Goal: Task Accomplishment & Management: Manage account settings

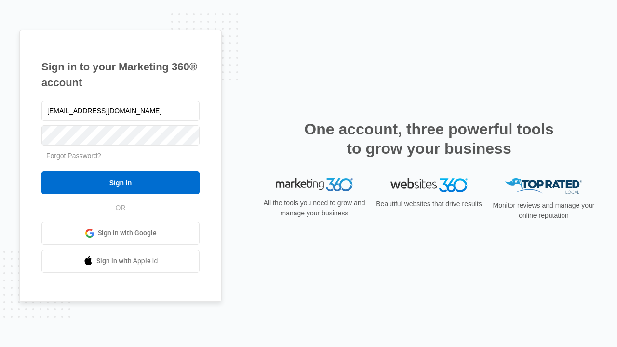
type input "[EMAIL_ADDRESS][DOMAIN_NAME]"
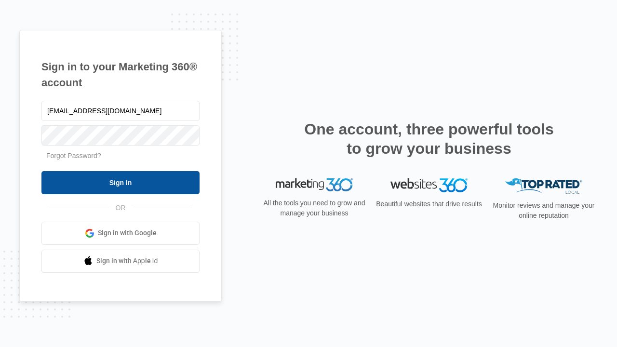
click at [120, 182] on input "Sign In" at bounding box center [120, 182] width 158 height 23
